Goal: Task Accomplishment & Management: Manage account settings

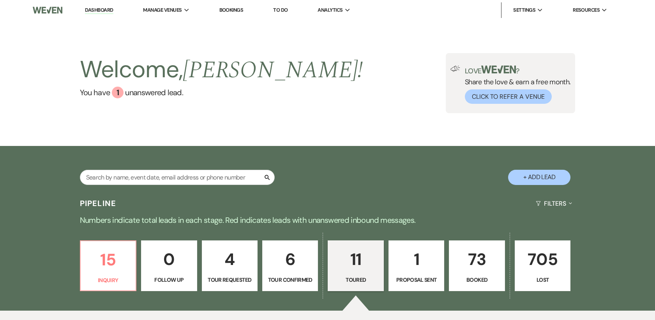
select select "5"
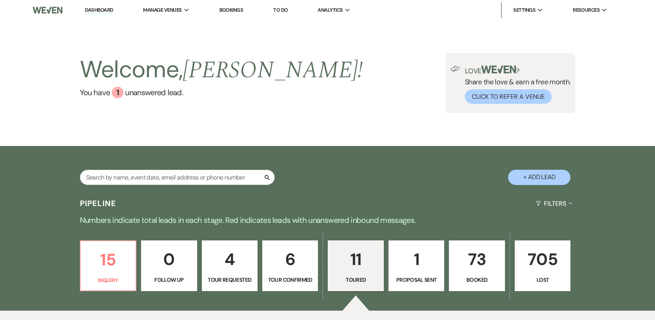
select select "5"
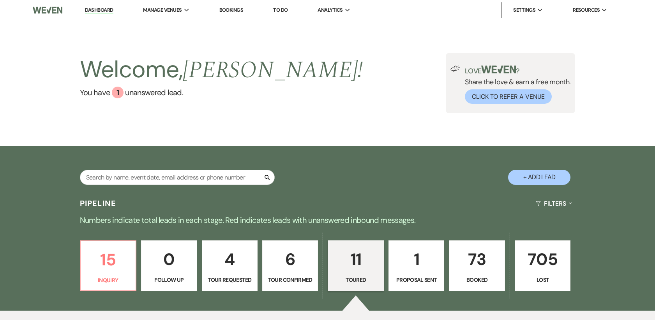
select select "5"
drag, startPoint x: 483, startPoint y: 267, endPoint x: 412, endPoint y: 111, distance: 171.1
click at [483, 267] on p "73" at bounding box center [477, 259] width 46 height 26
